Goal: Task Accomplishment & Management: Manage account settings

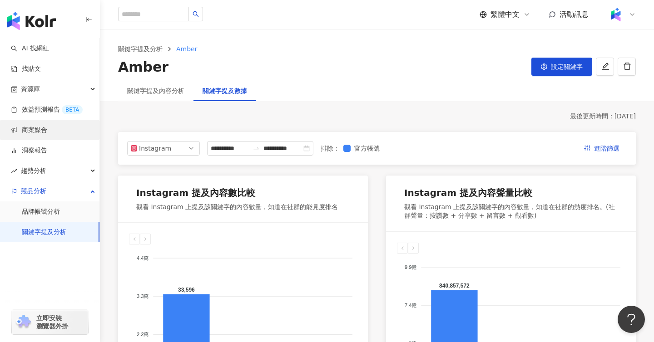
click at [35, 127] on link "商案媒合" at bounding box center [29, 130] width 36 height 9
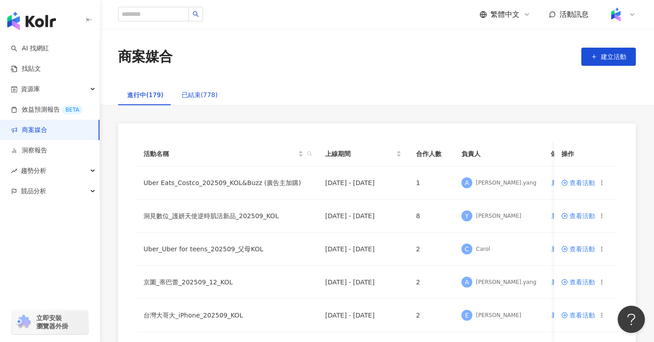
click at [194, 92] on div "已結束(778)" at bounding box center [200, 95] width 36 height 10
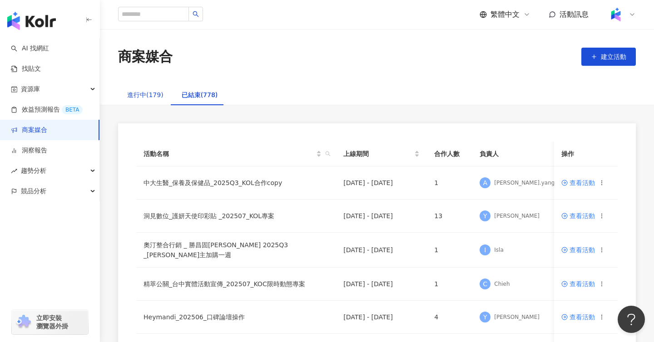
click at [141, 93] on div "進行中(179)" at bounding box center [145, 95] width 36 height 10
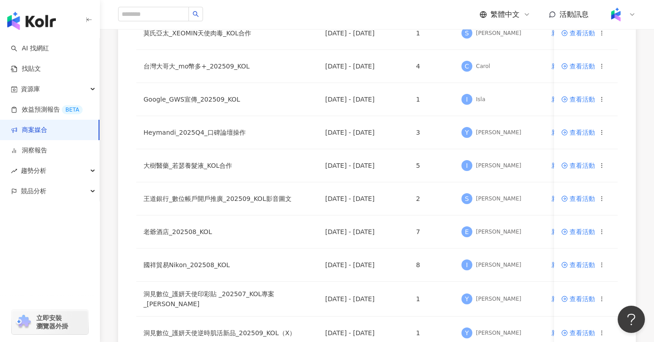
scroll to position [630, 0]
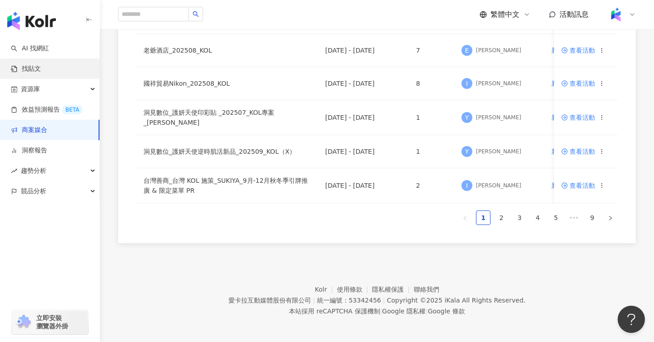
click at [41, 68] on link "找貼文" at bounding box center [26, 68] width 30 height 9
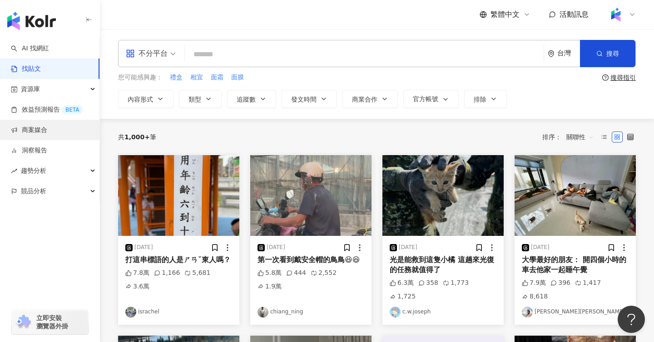
click at [31, 131] on link "商案媒合" at bounding box center [29, 130] width 36 height 9
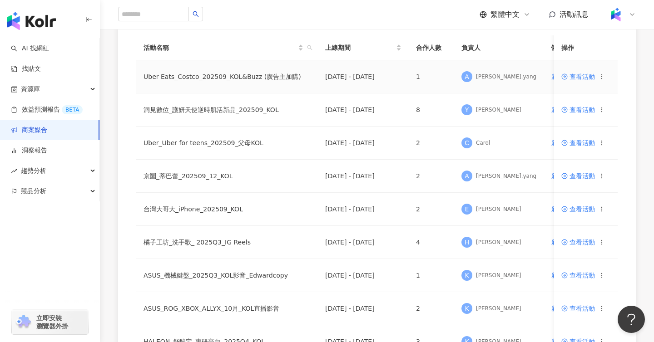
click at [585, 76] on span "查看活動" at bounding box center [578, 77] width 34 height 6
